Goal: Information Seeking & Learning: Learn about a topic

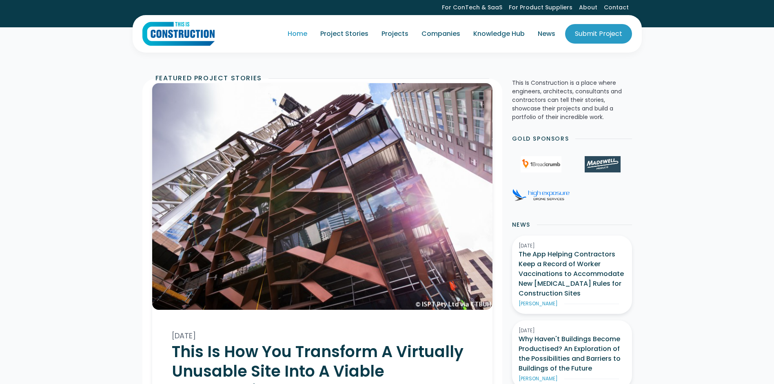
click at [303, 34] on link "Home" at bounding box center [297, 33] width 33 height 23
click at [354, 35] on link "Project Stories" at bounding box center [344, 33] width 61 height 23
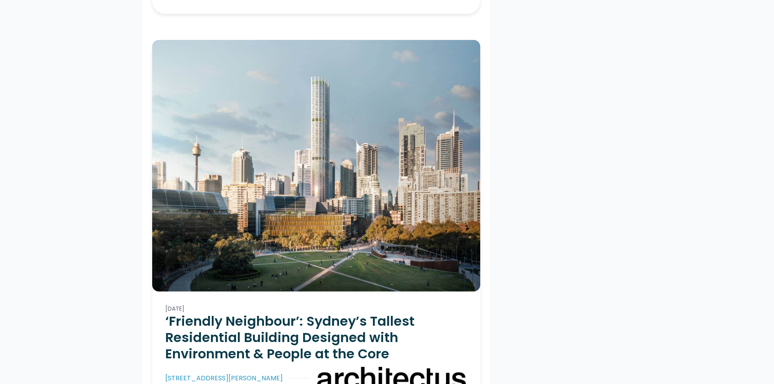
scroll to position [8402, 0]
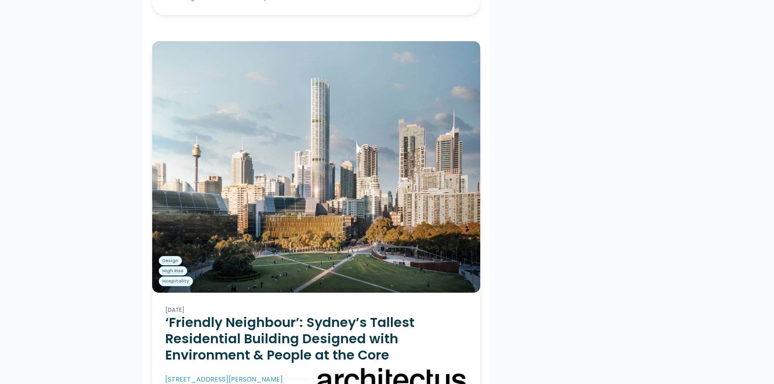
click at [367, 314] on h2 "‘Friendly Neighbour’: Sydney’s Tallest Residential Building Designed with Envir…" at bounding box center [316, 338] width 302 height 49
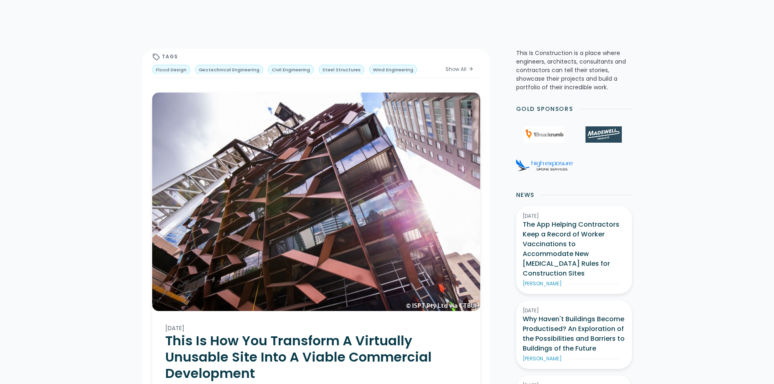
scroll to position [0, 0]
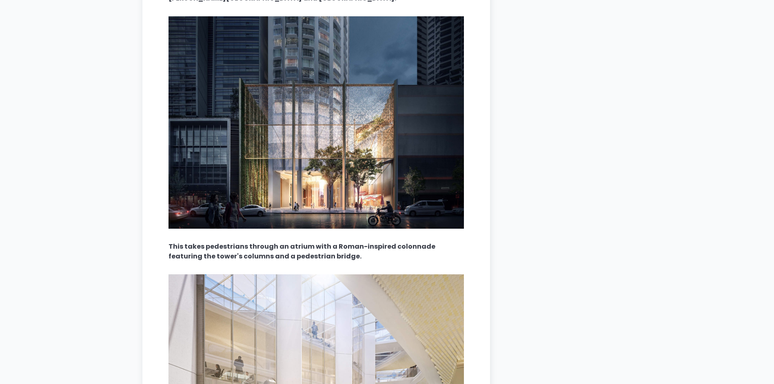
scroll to position [2814, 0]
